Goal: Information Seeking & Learning: Learn about a topic

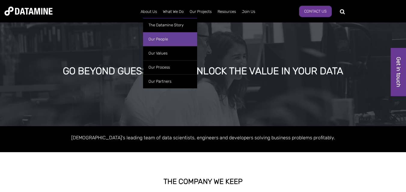
click at [168, 38] on link "Our People" at bounding box center [170, 39] width 54 height 14
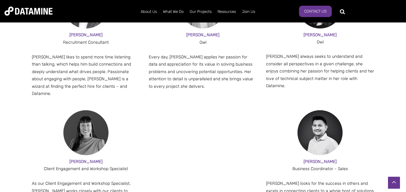
scroll to position [708, 0]
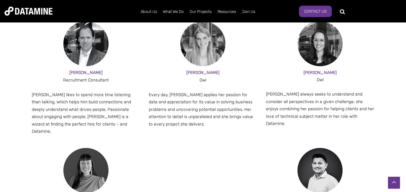
scroll to position [659, 0]
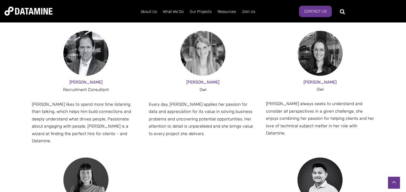
click at [85, 160] on img at bounding box center [85, 180] width 45 height 45
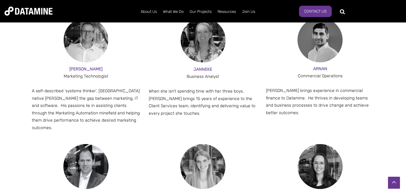
scroll to position [526, 0]
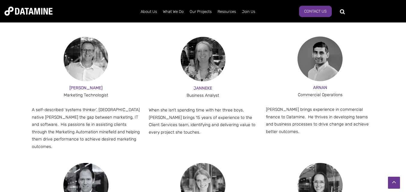
drag, startPoint x: 204, startPoint y: 78, endPoint x: 206, endPoint y: 74, distance: 4.4
click at [205, 86] on span "JANNEKE" at bounding box center [202, 88] width 19 height 5
click at [209, 62] on img at bounding box center [202, 59] width 45 height 45
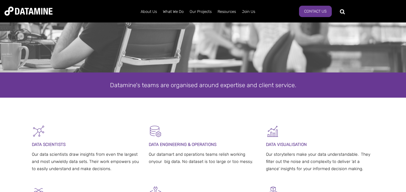
scroll to position [0, 0]
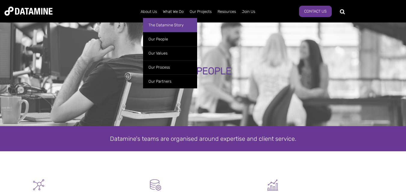
click at [166, 21] on link "The Datamine Story" at bounding box center [170, 25] width 54 height 14
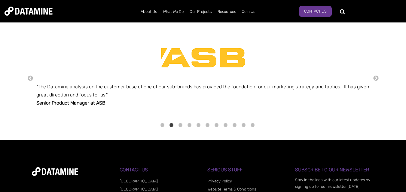
scroll to position [772, 0]
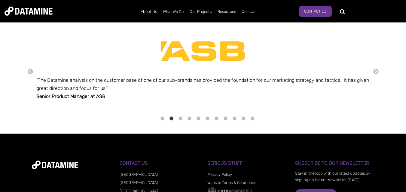
drag, startPoint x: 407, startPoint y: 30, endPoint x: 410, endPoint y: 165, distance: 135.7
click at [376, 70] on button "→" at bounding box center [376, 72] width 6 height 7
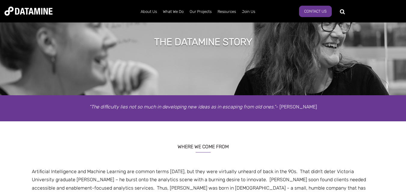
scroll to position [0, 0]
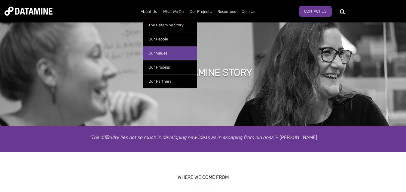
click at [155, 53] on link "Our Values" at bounding box center [170, 53] width 54 height 14
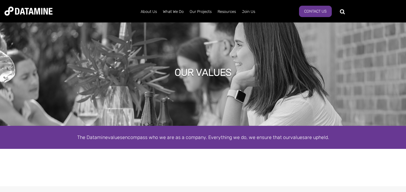
drag, startPoint x: 406, startPoint y: 27, endPoint x: 408, endPoint y: 20, distance: 7.0
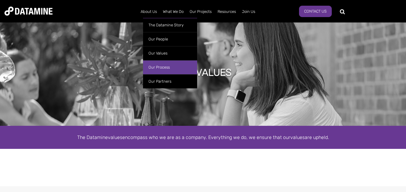
click at [160, 65] on link "Our Process" at bounding box center [170, 67] width 54 height 14
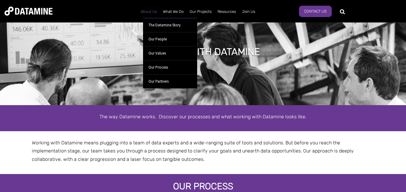
click at [153, 11] on link "About Us" at bounding box center [148, 12] width 22 height 16
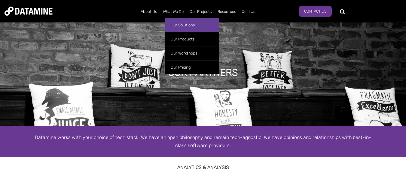
click at [176, 25] on link "Our Solutions" at bounding box center [192, 25] width 54 height 14
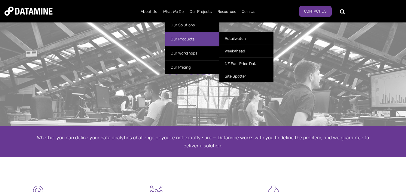
click at [180, 38] on link "Our Products" at bounding box center [192, 39] width 54 height 14
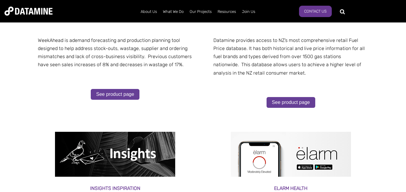
scroll to position [203, 0]
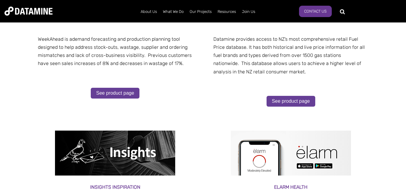
drag, startPoint x: 409, startPoint y: 47, endPoint x: 410, endPoint y: 102, distance: 54.9
click at [405, 102] on html "About Us The Datamine Story Our People Our Values Our Process Our Partners What…" at bounding box center [203, 131] width 406 height 669
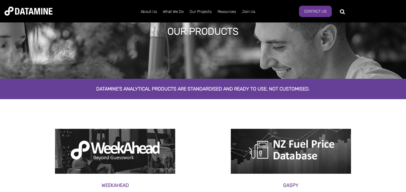
scroll to position [0, 0]
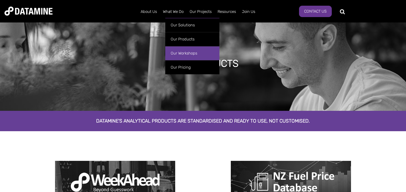
click at [183, 52] on link "Our Workshops" at bounding box center [192, 53] width 54 height 14
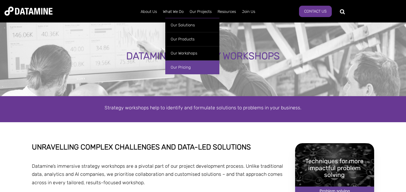
click at [183, 68] on link "Our Pricing" at bounding box center [192, 67] width 54 height 14
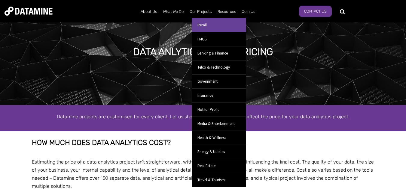
click at [204, 24] on link "Retail" at bounding box center [219, 25] width 54 height 14
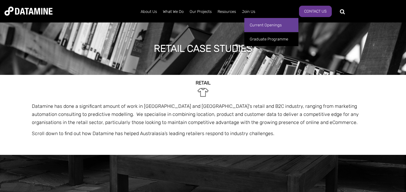
click at [249, 21] on link "Current Openings" at bounding box center [271, 25] width 54 height 14
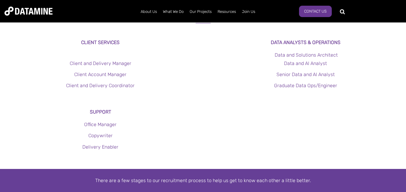
scroll to position [189, 0]
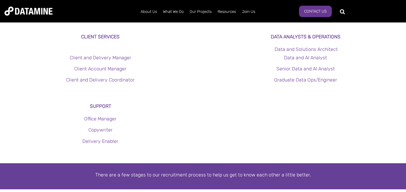
drag, startPoint x: 408, startPoint y: 23, endPoint x: 400, endPoint y: 53, distance: 31.5
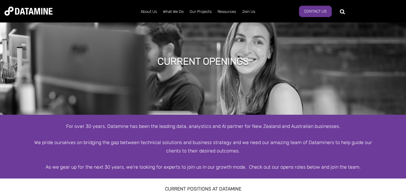
scroll to position [0, 0]
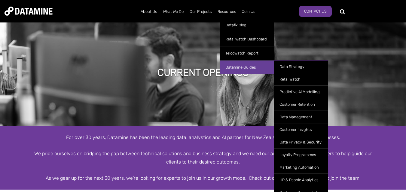
click at [247, 64] on link "Datamine Guides" at bounding box center [247, 67] width 54 height 14
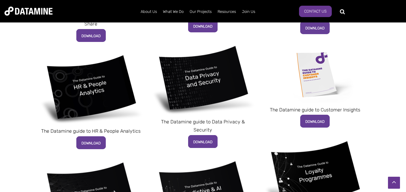
scroll to position [311, 0]
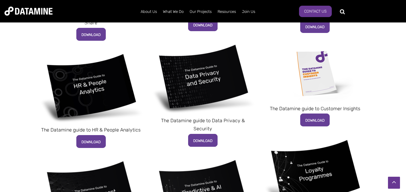
drag, startPoint x: 407, startPoint y: 26, endPoint x: 410, endPoint y: 103, distance: 76.3
click at [405, 103] on html "About Us The Datamine Story Our People Our Values Our Process Our Partners What…" at bounding box center [203, 62] width 406 height 747
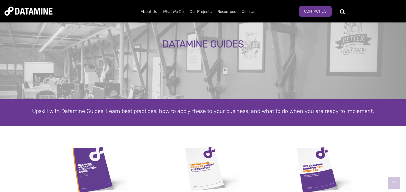
scroll to position [0, 0]
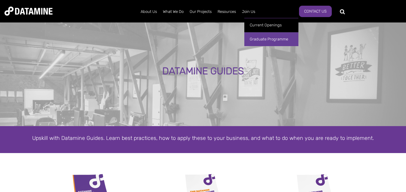
click at [262, 42] on link "Graduate Programme" at bounding box center [271, 39] width 54 height 14
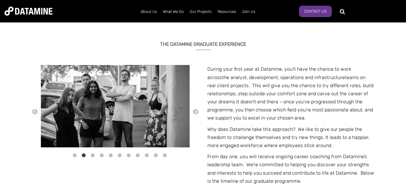
scroll to position [207, 0]
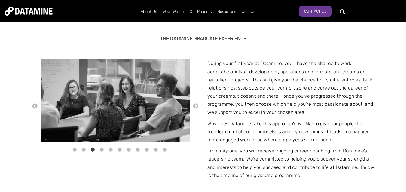
drag, startPoint x: 407, startPoint y: 23, endPoint x: 410, endPoint y: 56, distance: 32.8
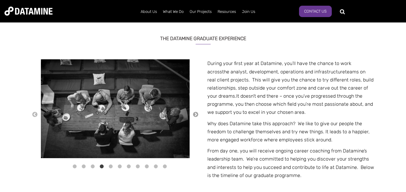
click at [194, 115] on button "→" at bounding box center [195, 115] width 6 height 7
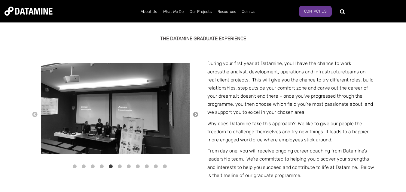
click at [194, 115] on button "→" at bounding box center [195, 115] width 6 height 7
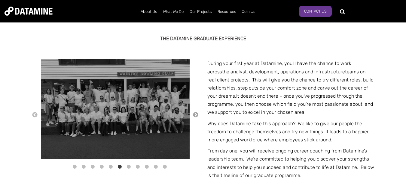
click at [195, 115] on button "→" at bounding box center [195, 115] width 6 height 7
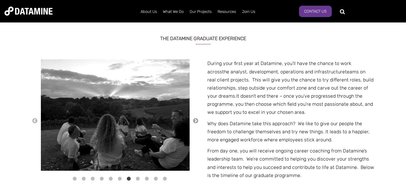
click at [197, 121] on button "→" at bounding box center [195, 121] width 6 height 7
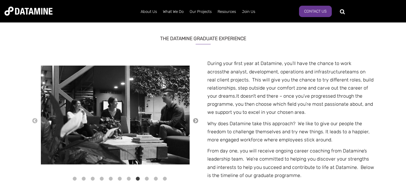
click at [197, 120] on button "→" at bounding box center [195, 121] width 6 height 7
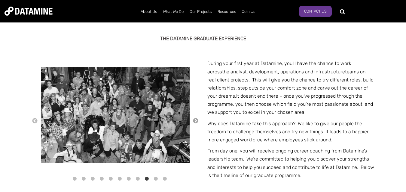
click at [195, 122] on button "→" at bounding box center [195, 121] width 6 height 7
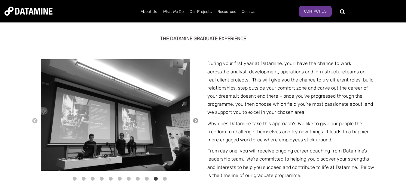
click at [195, 122] on button "→" at bounding box center [195, 121] width 6 height 7
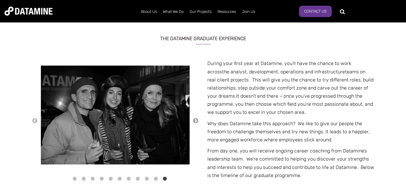
click at [195, 121] on button "→" at bounding box center [195, 121] width 6 height 7
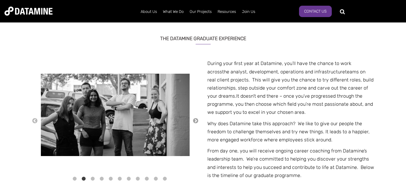
click at [195, 121] on button "→" at bounding box center [195, 121] width 6 height 7
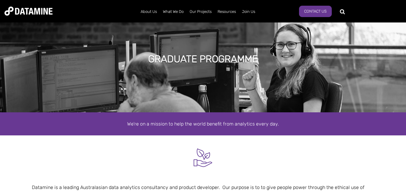
scroll to position [0, 0]
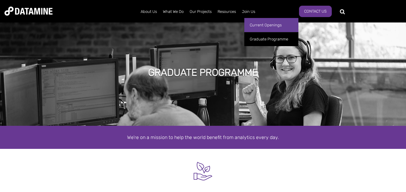
click at [249, 24] on link "Current Openings" at bounding box center [271, 25] width 54 height 14
